Goal: Task Accomplishment & Management: Use online tool/utility

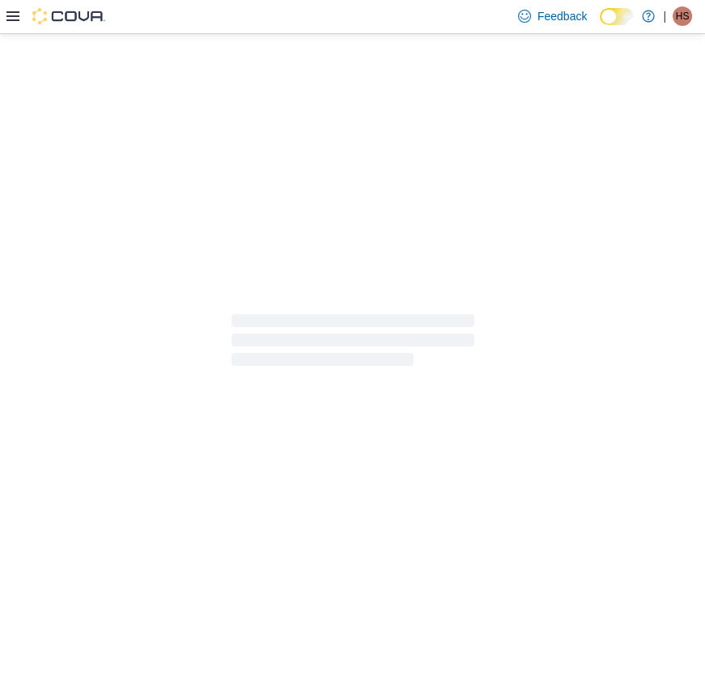
click at [11, 20] on icon at bounding box center [12, 16] width 13 height 10
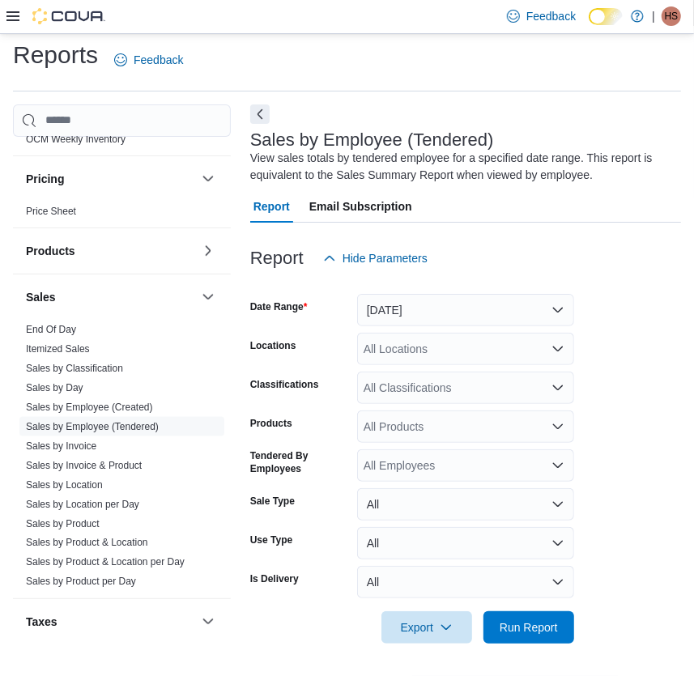
scroll to position [883, 0]
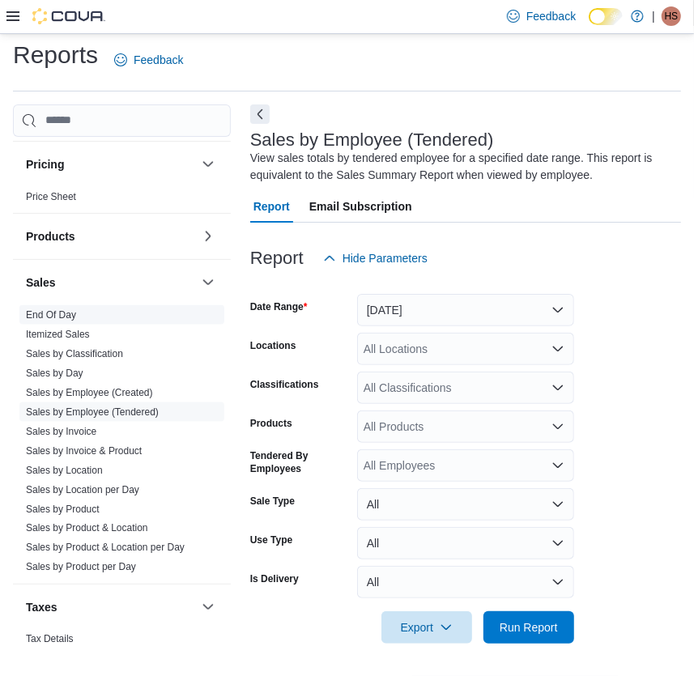
click at [68, 309] on link "End Of Day" at bounding box center [51, 314] width 50 height 11
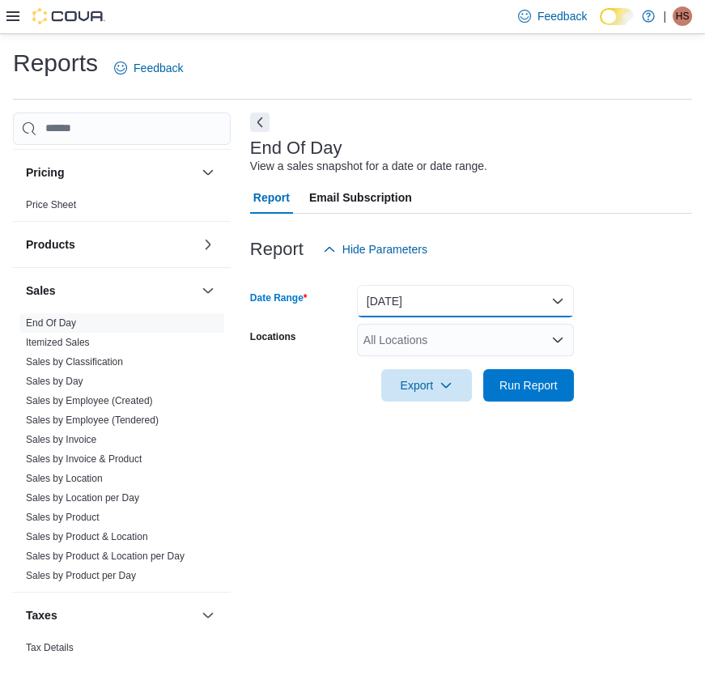
click at [390, 306] on button "[DATE]" at bounding box center [465, 301] width 217 height 32
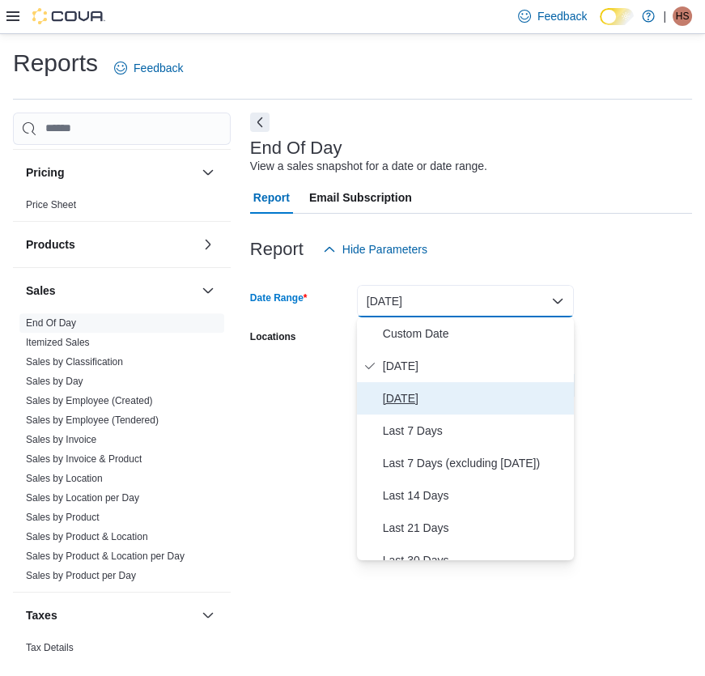
click at [394, 391] on span "[DATE]" at bounding box center [475, 398] width 185 height 19
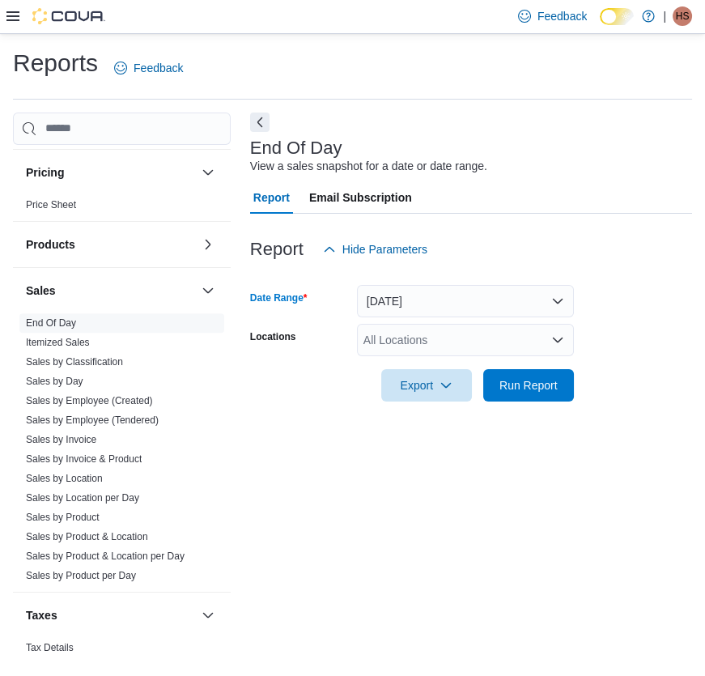
click at [404, 346] on div "All Locations" at bounding box center [465, 340] width 217 height 32
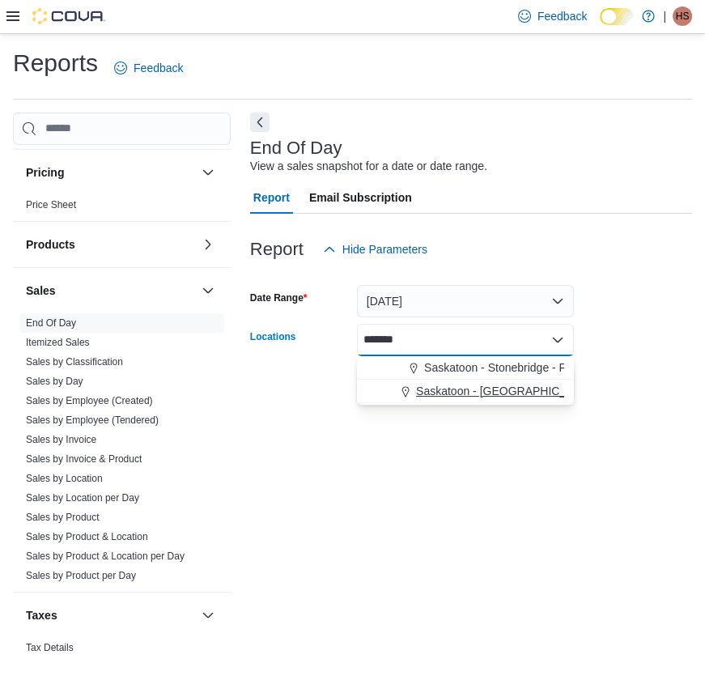
type input "*******"
click at [452, 396] on span "Saskatoon - [GEOGRAPHIC_DATA] - Prairie Records" at bounding box center [551, 391] width 270 height 16
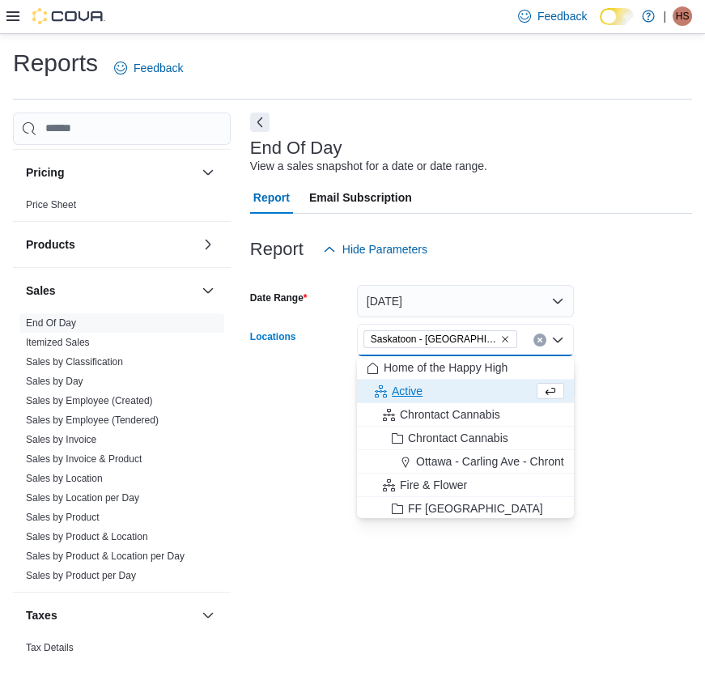
click at [640, 494] on div "End Of Day View a sales snapshot for a date or date range. Report Email Subscri…" at bounding box center [471, 382] width 442 height 539
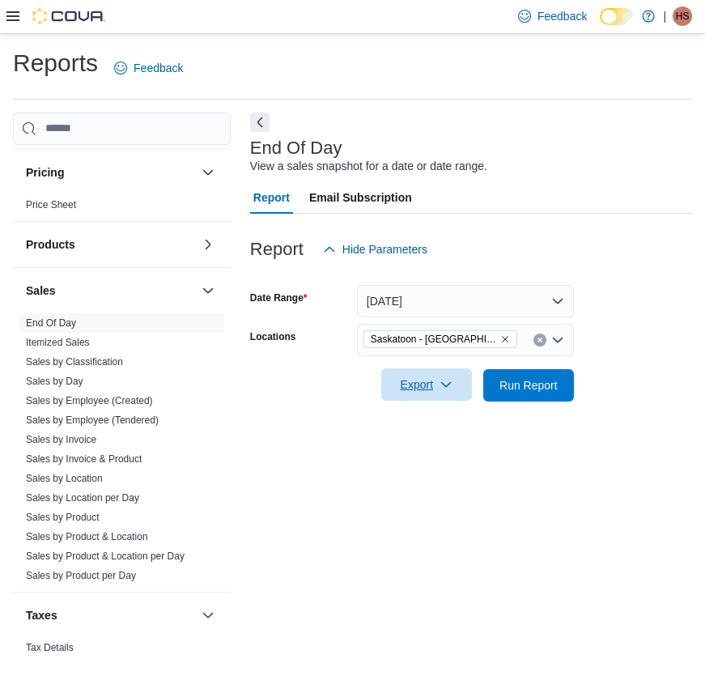
click at [419, 395] on span "Export" at bounding box center [426, 384] width 71 height 32
click at [421, 455] on span "Export to Pdf" at bounding box center [429, 450] width 73 height 13
